Goal: Task Accomplishment & Management: Manage account settings

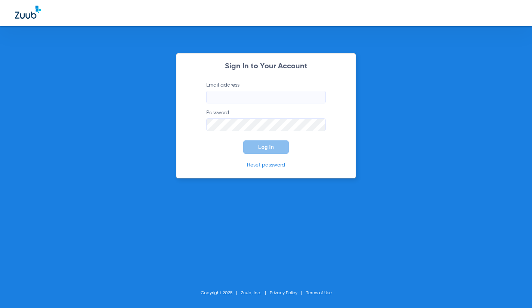
click at [233, 103] on input "Email address" at bounding box center [266, 97] width 120 height 13
type input "K"
type input "[EMAIL_ADDRESS][DOMAIN_NAME]"
click at [243, 141] on button "Log In" at bounding box center [266, 147] width 46 height 13
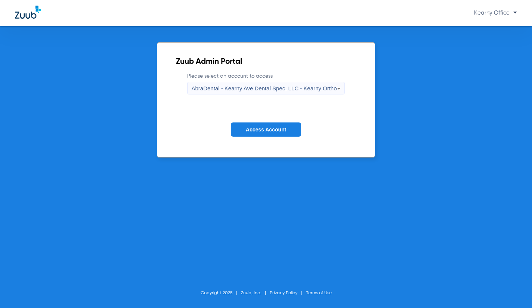
click at [301, 93] on div "AbraDental - Kearny Ave Dental Spec, LLC - Kearny Ortho" at bounding box center [263, 88] width 145 height 13
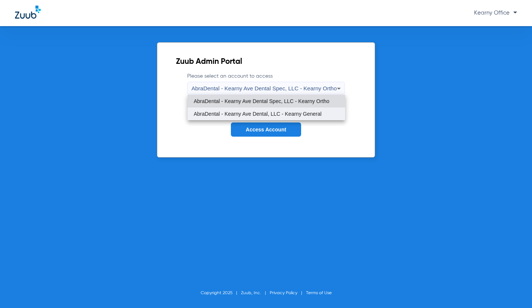
click at [287, 111] on span "AbraDental - Kearny Ave Dental, LLC - Kearny General" at bounding box center [258, 113] width 128 height 5
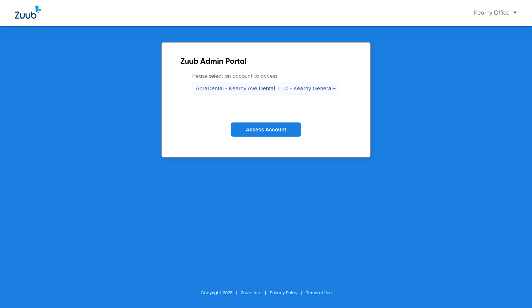
click at [274, 124] on button "Access Account" at bounding box center [266, 130] width 70 height 15
